Goal: Information Seeking & Learning: Learn about a topic

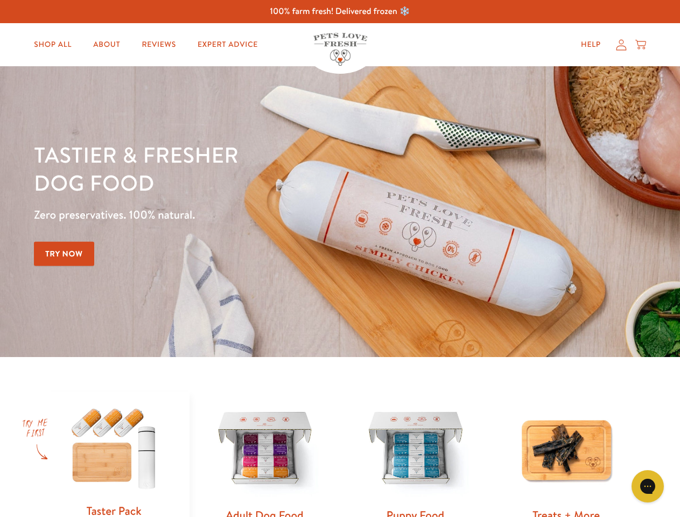
click at [340, 259] on div "Tastier & fresher dog food Zero preservatives. 100% natural. Try Now" at bounding box center [238, 212] width 408 height 142
click at [648, 487] on icon "Open gorgias live chat" at bounding box center [648, 486] width 10 height 10
